Goal: Ask a question

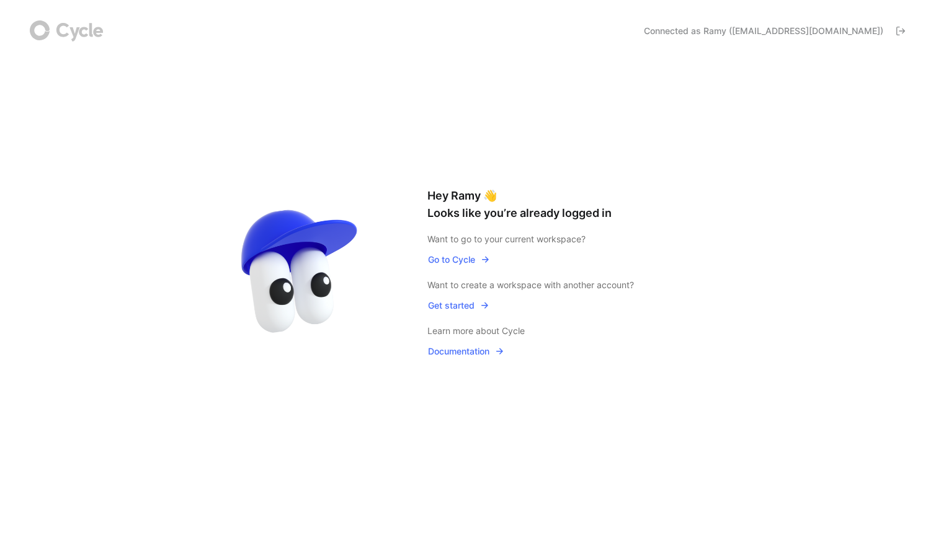
click at [455, 260] on span "Go to Cycle" at bounding box center [459, 259] width 62 height 15
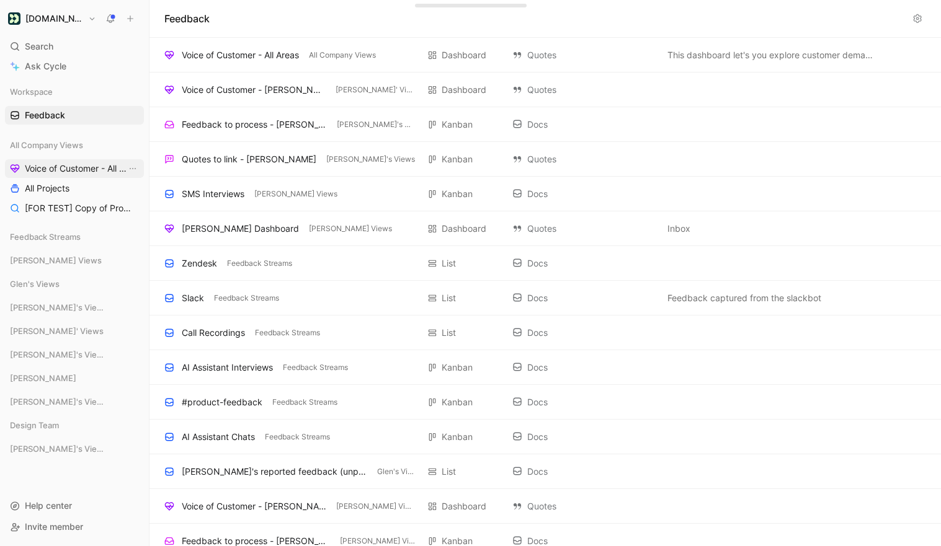
click at [71, 169] on span "Voice of Customer - All Areas" at bounding box center [76, 168] width 102 height 12
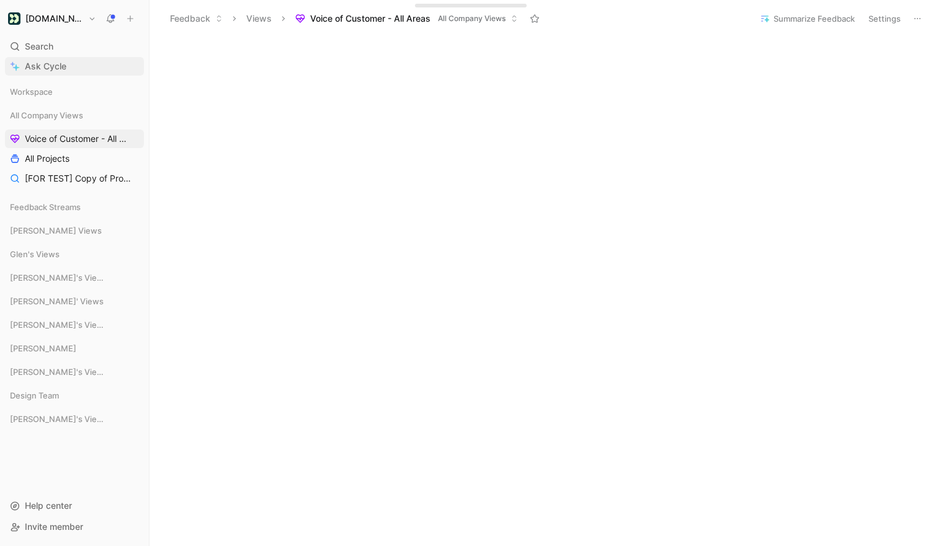
click at [58, 74] on link "Ask Cycle" at bounding box center [74, 66] width 139 height 19
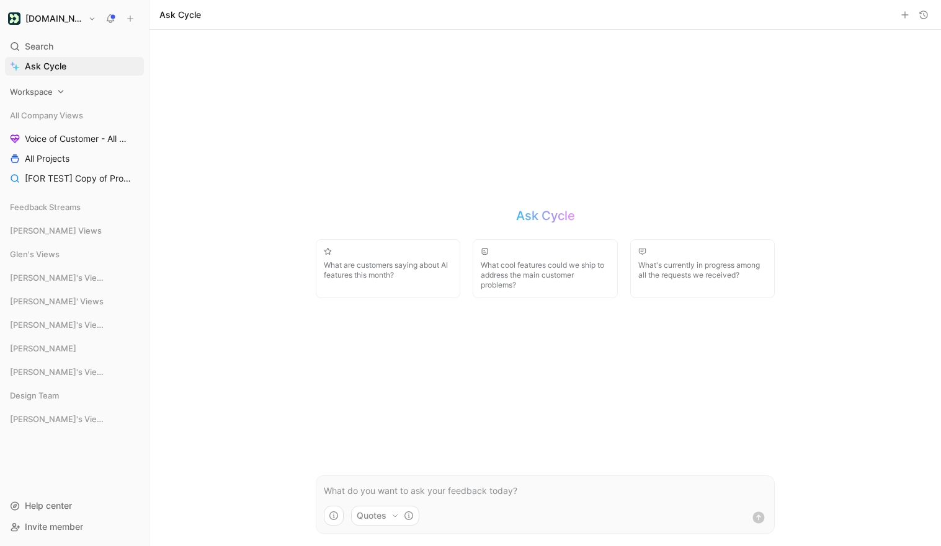
click at [63, 91] on icon at bounding box center [60, 91] width 9 height 9
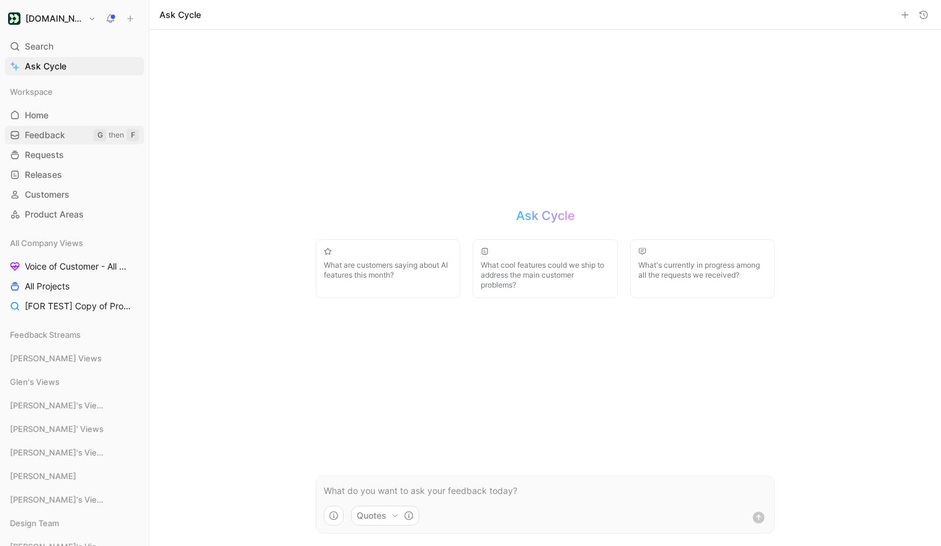
click at [51, 139] on span "Feedback" at bounding box center [45, 135] width 40 height 12
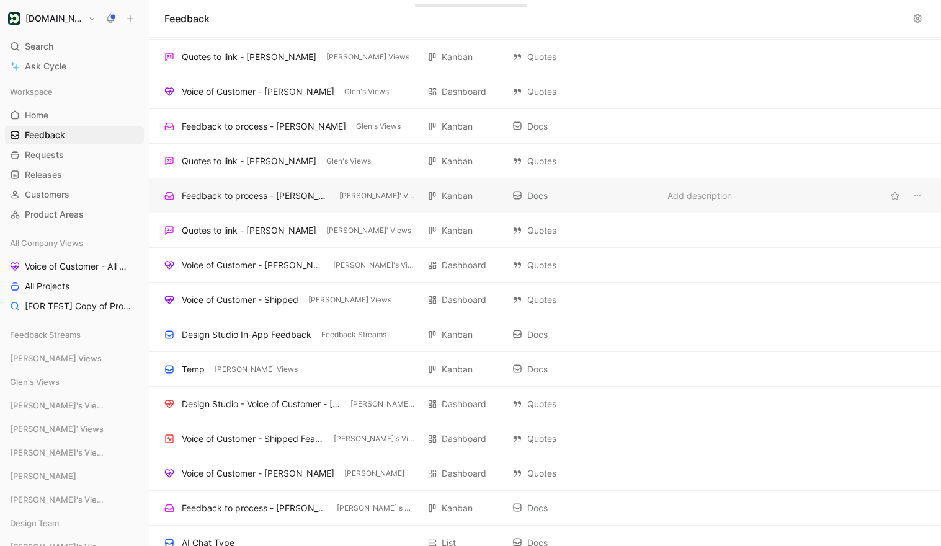
scroll to position [558, 0]
